Goal: Task Accomplishment & Management: Complete application form

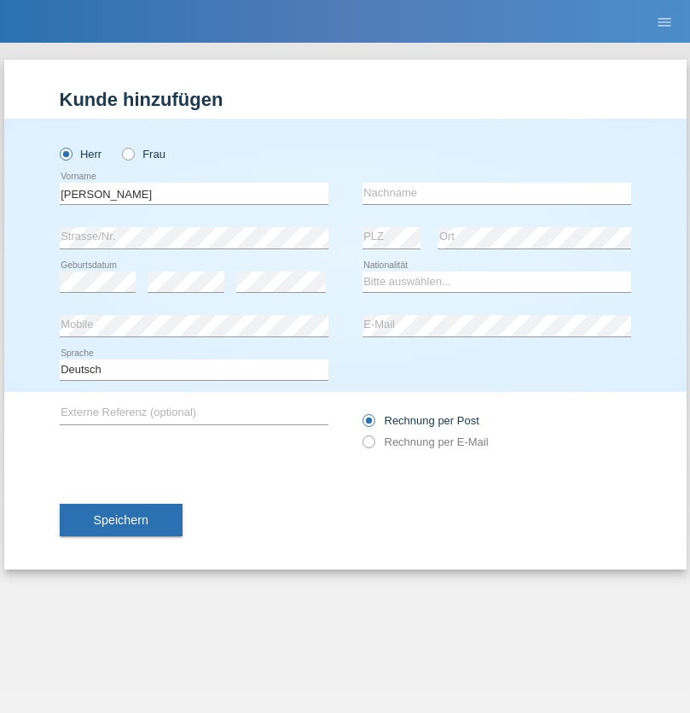
type input "Jörg"
click at [497, 193] on input "text" at bounding box center [497, 193] width 269 height 21
type input "Traksel"
select select "DE"
select select "C"
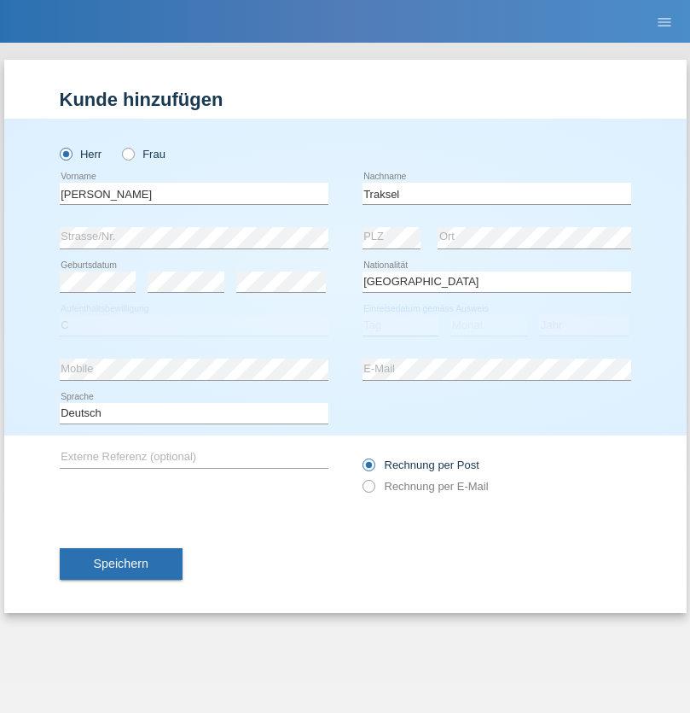
select select "01"
select select "07"
select select "2008"
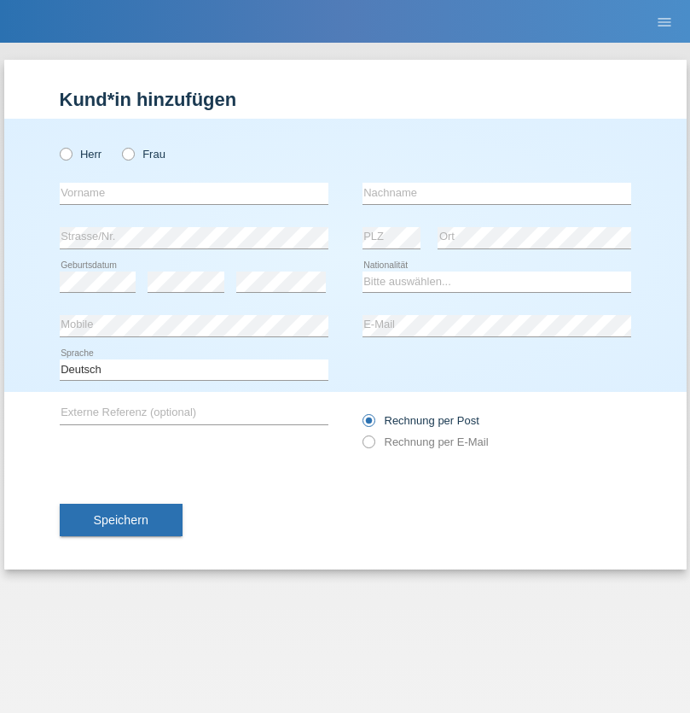
radio input "true"
click at [194, 193] on input "text" at bounding box center [194, 193] width 269 height 21
type input "Alvaro"
click at [497, 193] on input "text" at bounding box center [497, 193] width 269 height 21
type input "Batt"
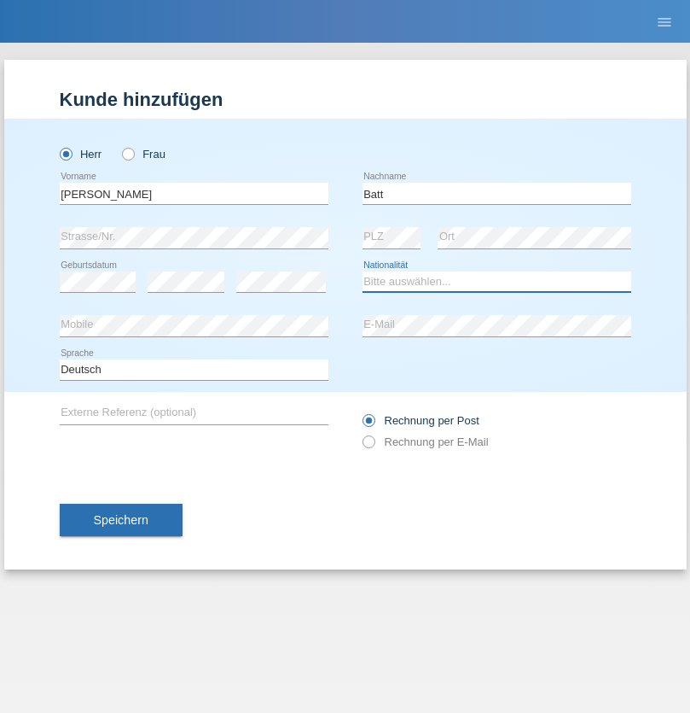
select select "CH"
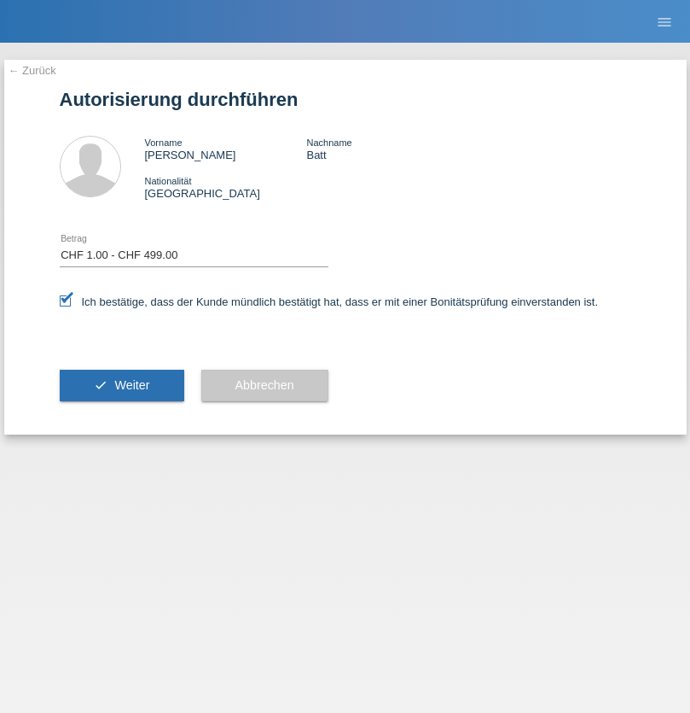
select select "1"
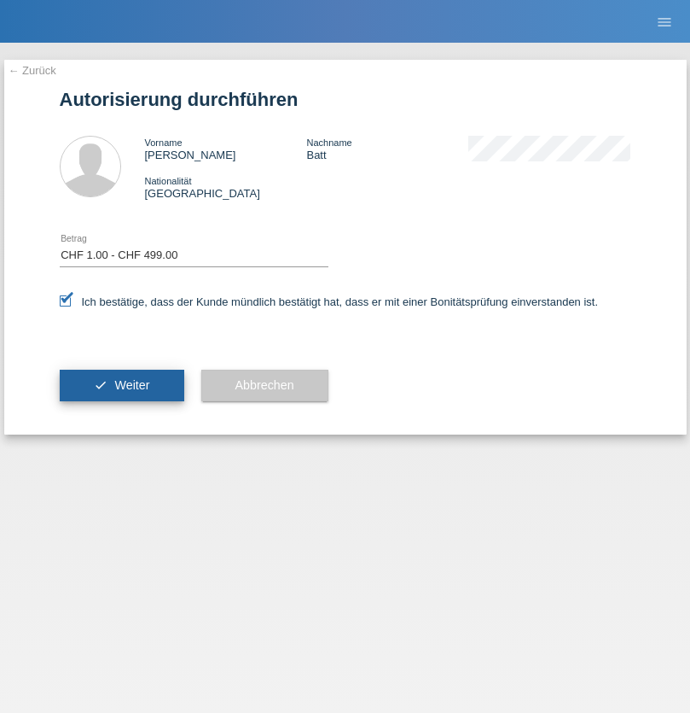
click at [121, 385] on span "Weiter" at bounding box center [131, 385] width 35 height 14
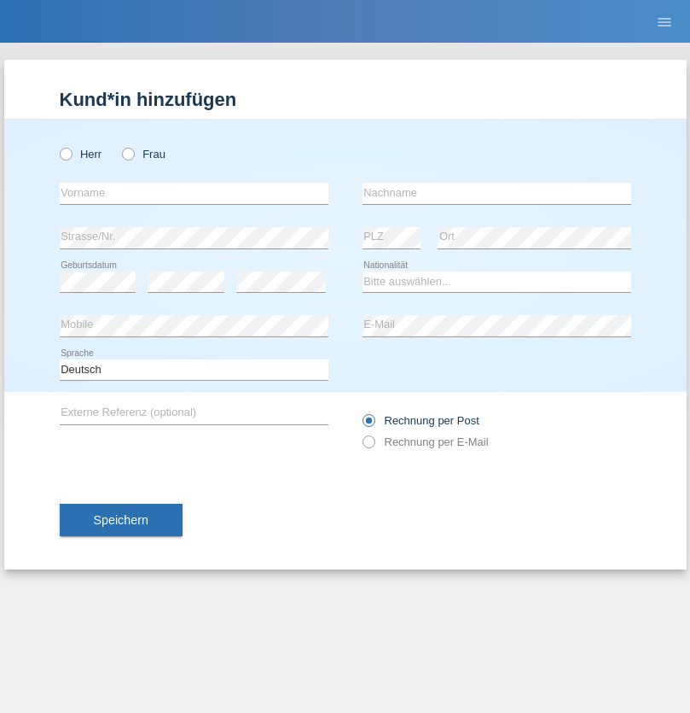
radio input "true"
click at [194, 193] on input "text" at bounding box center [194, 193] width 269 height 21
type input "Franziska"
click at [497, 193] on input "text" at bounding box center [497, 193] width 269 height 21
type input "Starke"
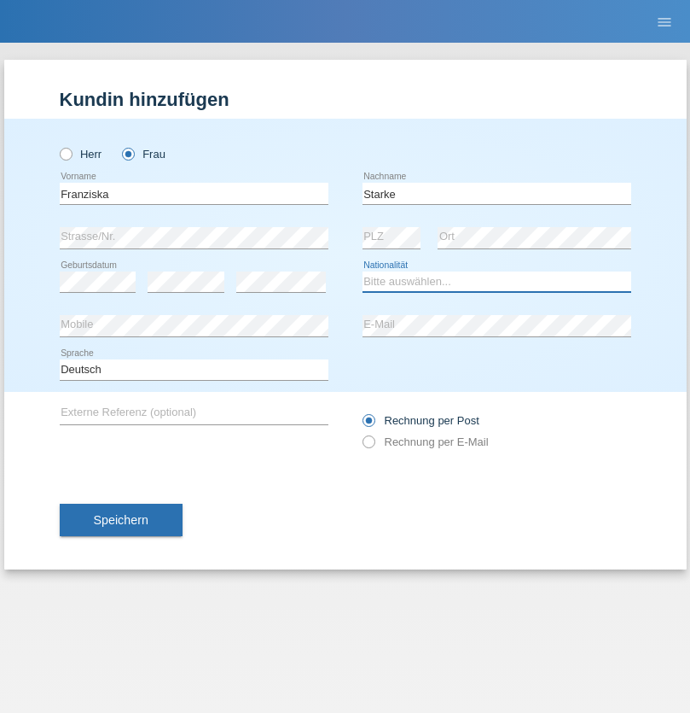
select select "DE"
select select "C"
select select "01"
select select "03"
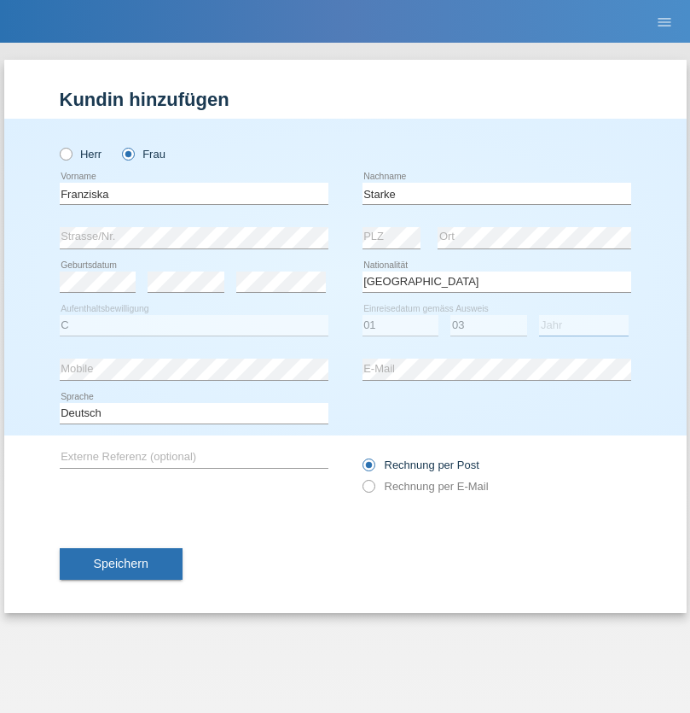
select select "1985"
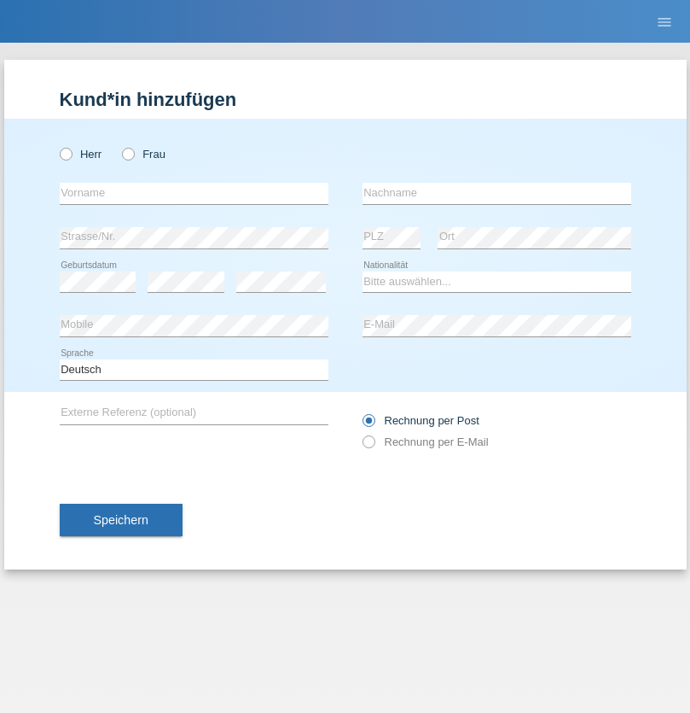
radio input "true"
click at [194, 193] on input "text" at bounding box center [194, 193] width 269 height 21
type input "Vedrana"
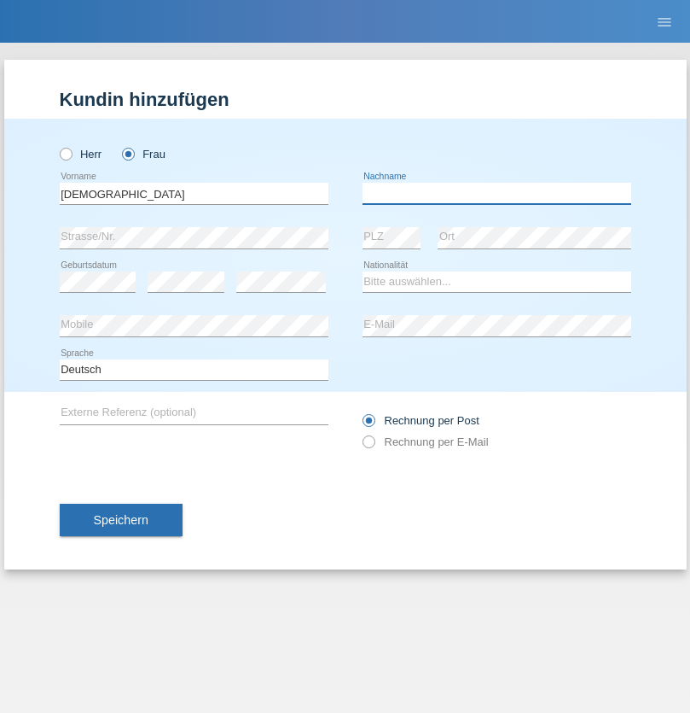
click at [497, 193] on input "text" at bounding box center [497, 193] width 269 height 21
type input "Cimbaljević"
select select "HR"
select select "C"
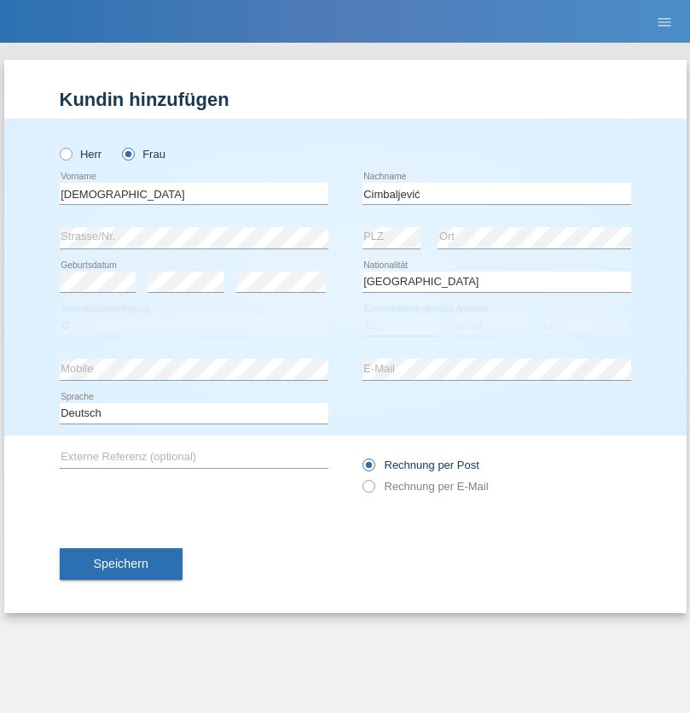
select select "12"
select select "08"
select select "2021"
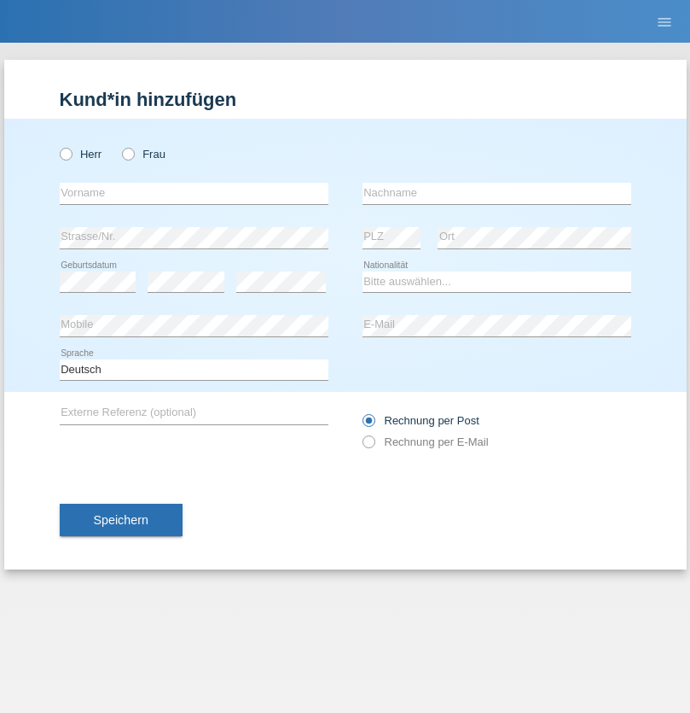
radio input "true"
click at [194, 193] on input "text" at bounding box center [194, 193] width 269 height 21
type input "Batsche"
click at [497, 193] on input "text" at bounding box center [497, 193] width 269 height 21
type input "Arifoska"
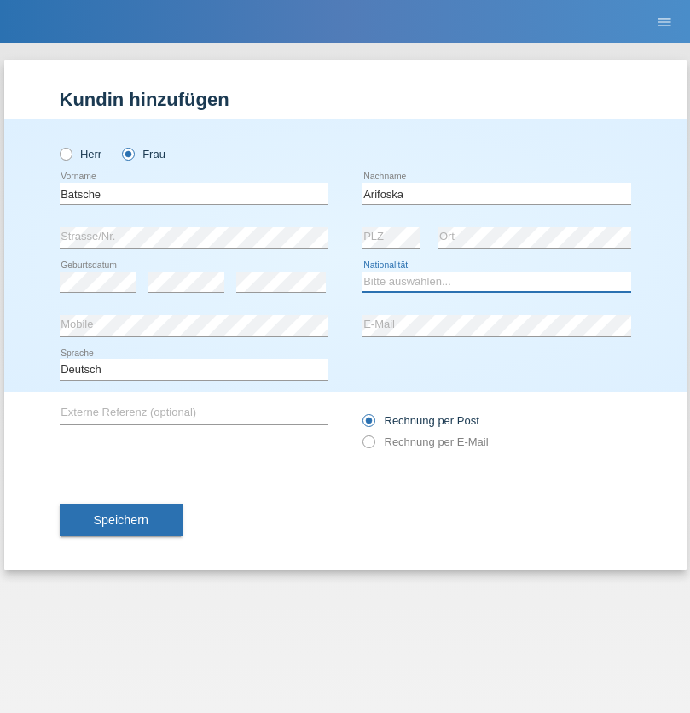
select select "CH"
radio input "true"
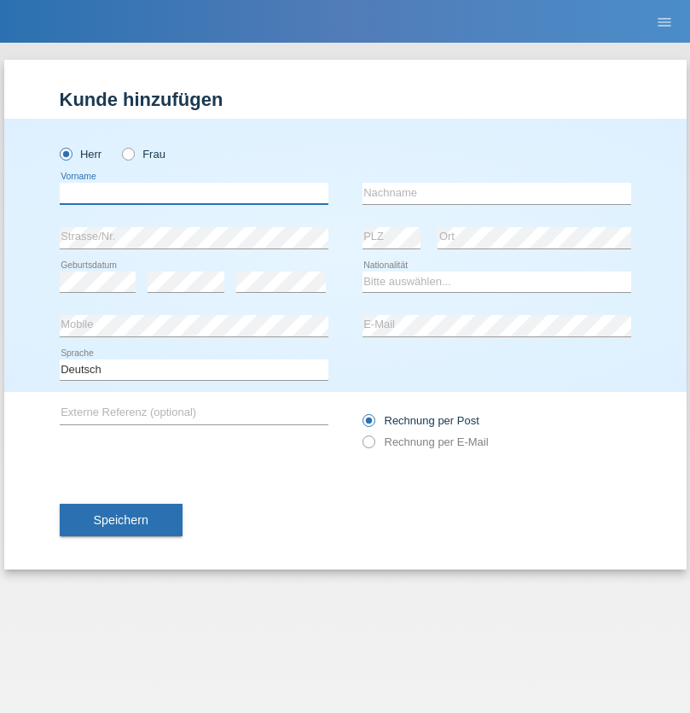
click at [194, 193] on input "text" at bounding box center [194, 193] width 269 height 21
type input "Emre"
click at [497, 193] on input "text" at bounding box center [497, 193] width 269 height 21
type input "Uzun"
select select "CH"
